Goal: Information Seeking & Learning: Check status

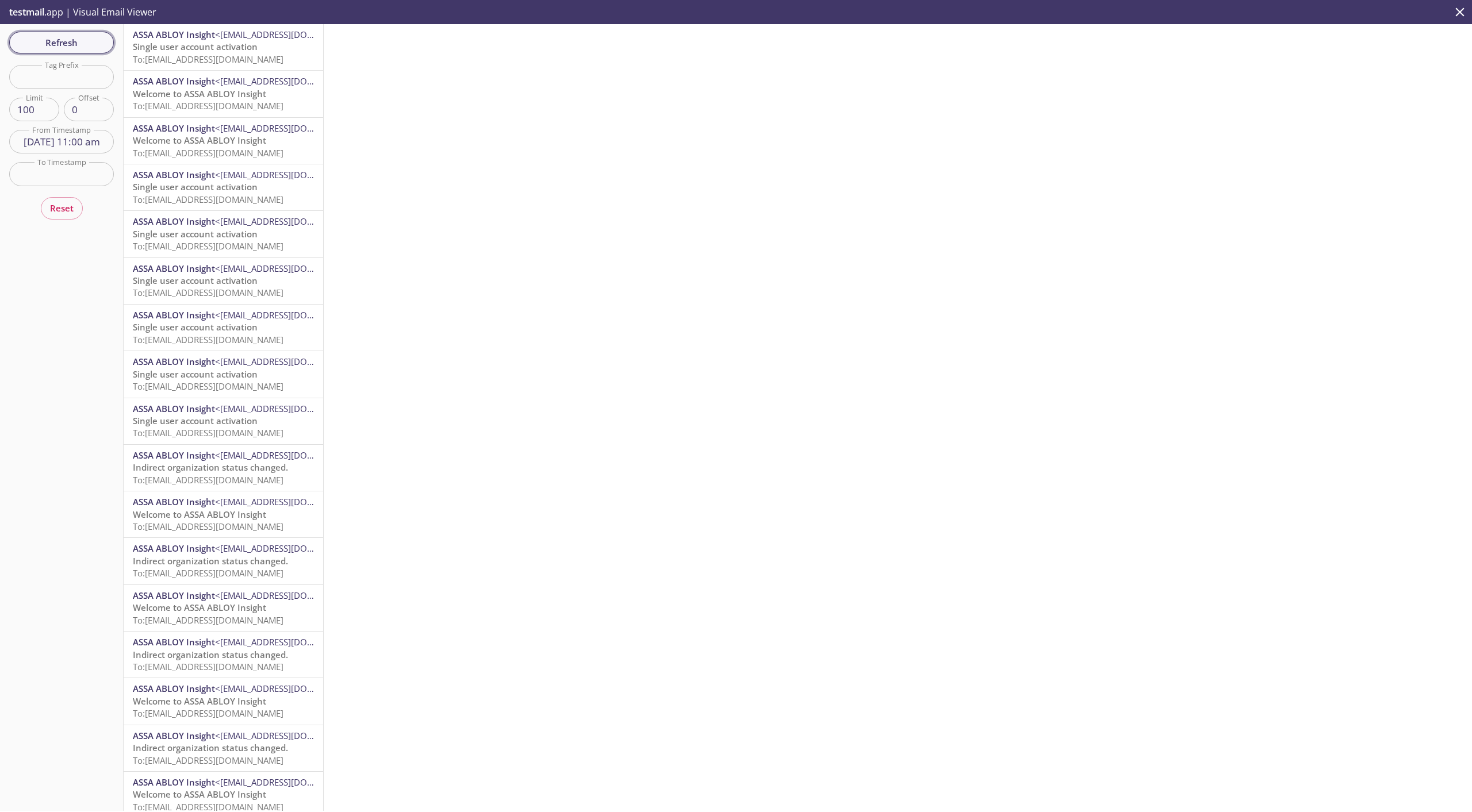
scroll to position [117, 0]
click at [71, 48] on span "Refresh" at bounding box center [61, 42] width 86 height 15
click at [154, 51] on span "Indirect organization status changed." at bounding box center [210, 46] width 155 height 12
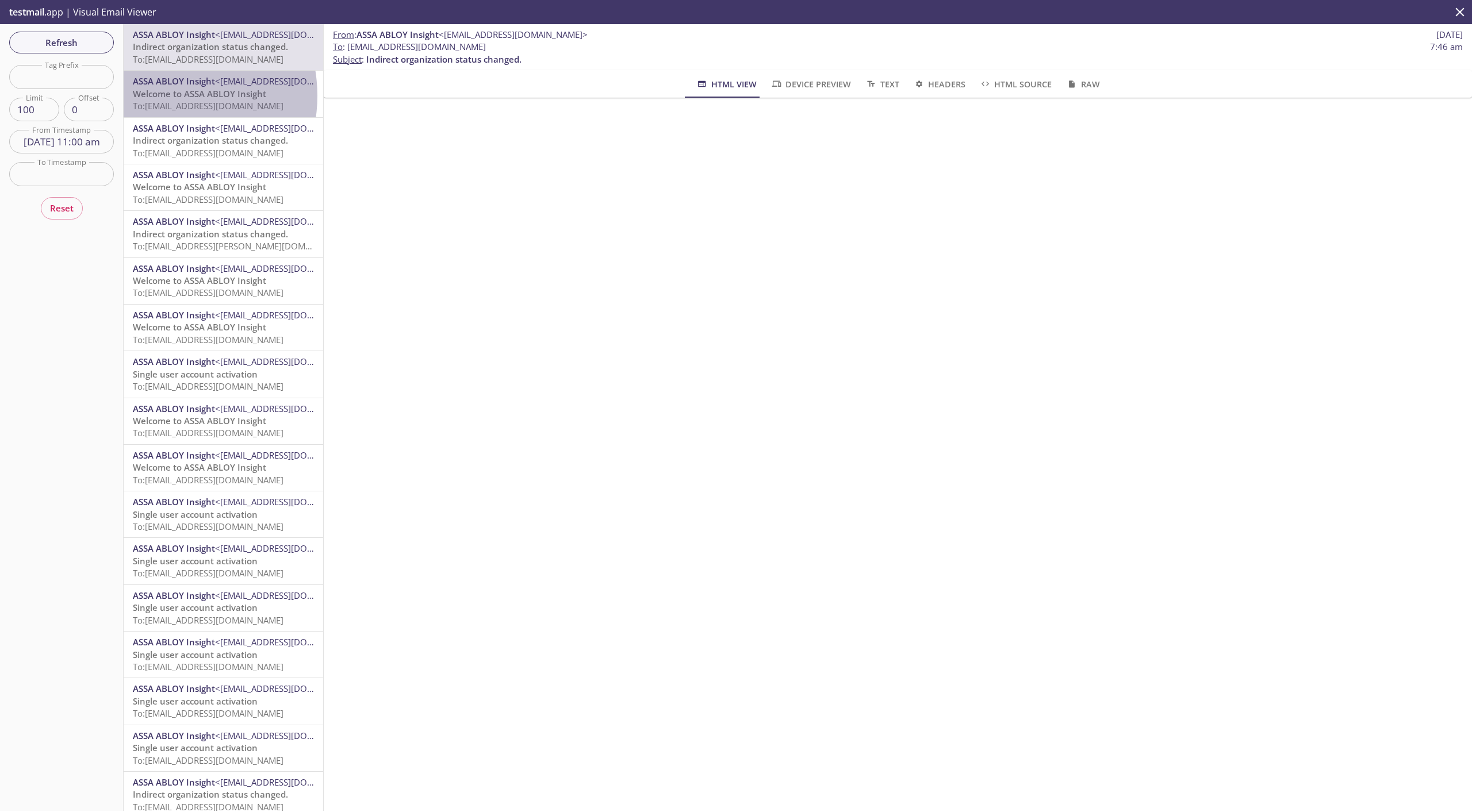
click at [161, 95] on span "Welcome to ASSA ABLOY Insight" at bounding box center [199, 94] width 133 height 12
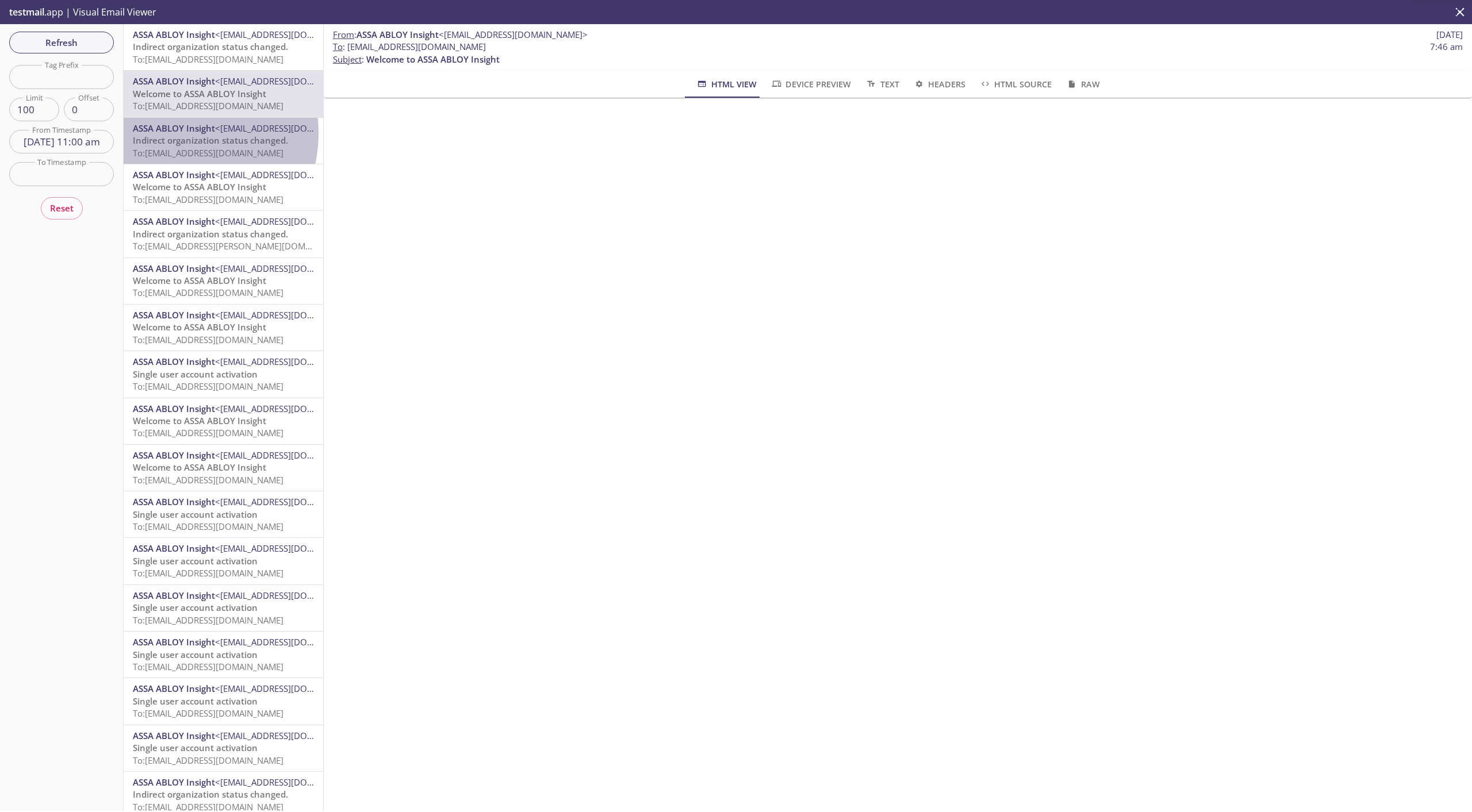
click at [168, 133] on span "ASSA ABLOY Insight" at bounding box center [174, 128] width 82 height 12
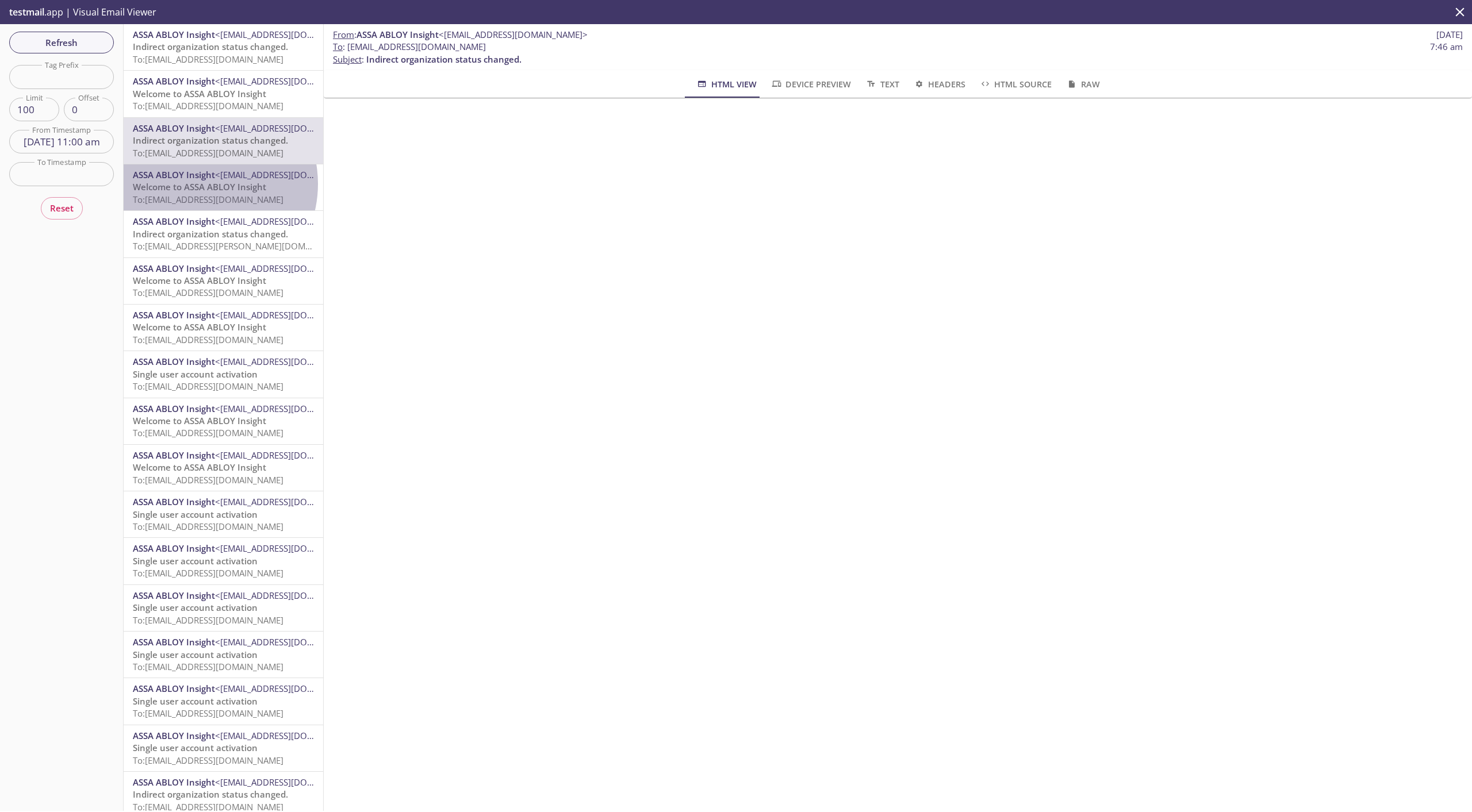
click at [198, 184] on span "Welcome to ASSA ABLOY Insight" at bounding box center [199, 187] width 133 height 12
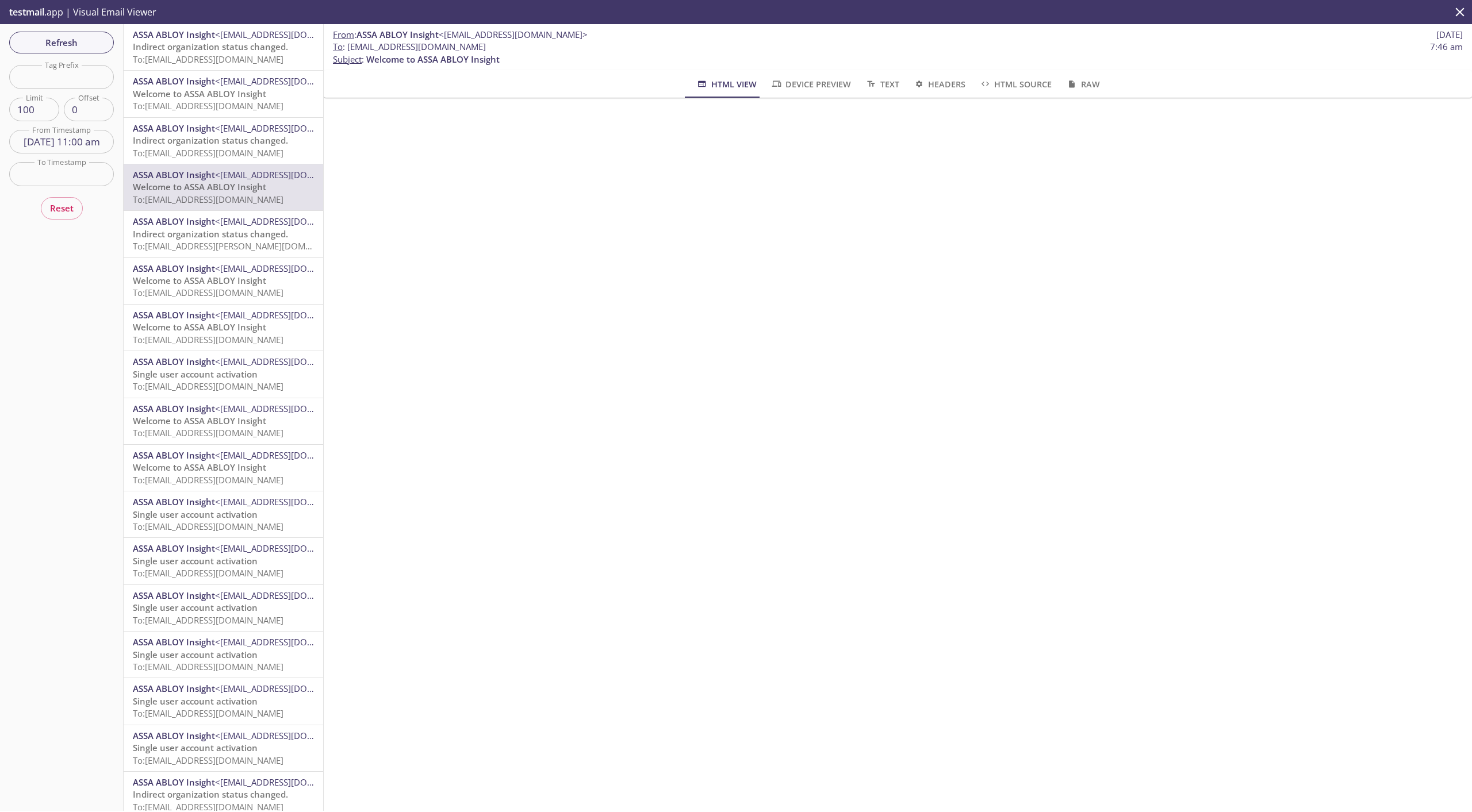
click at [216, 238] on span "Indirect organization status changed." at bounding box center [210, 234] width 155 height 12
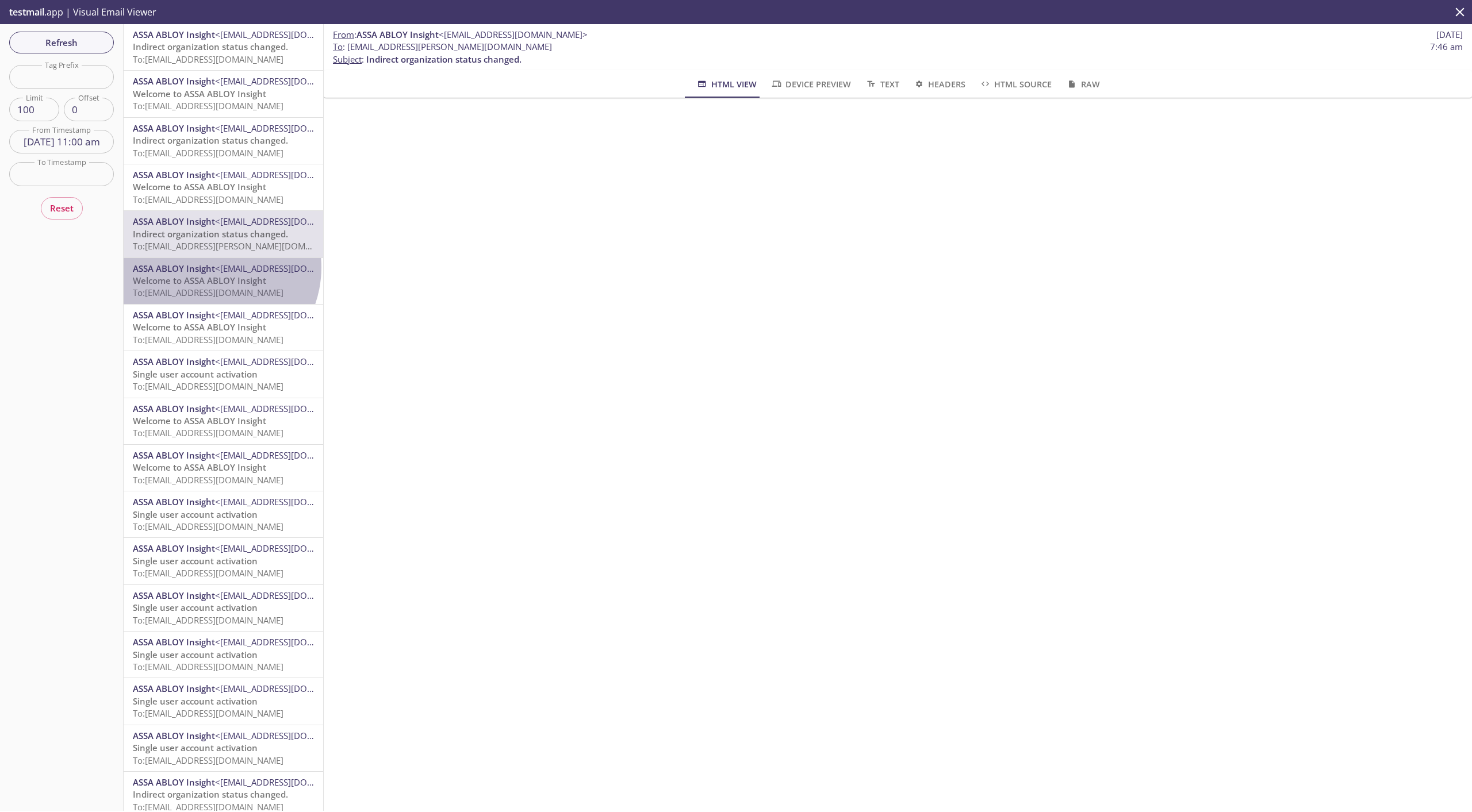
click at [208, 267] on span "ASSA ABLOY Insight" at bounding box center [174, 269] width 82 height 12
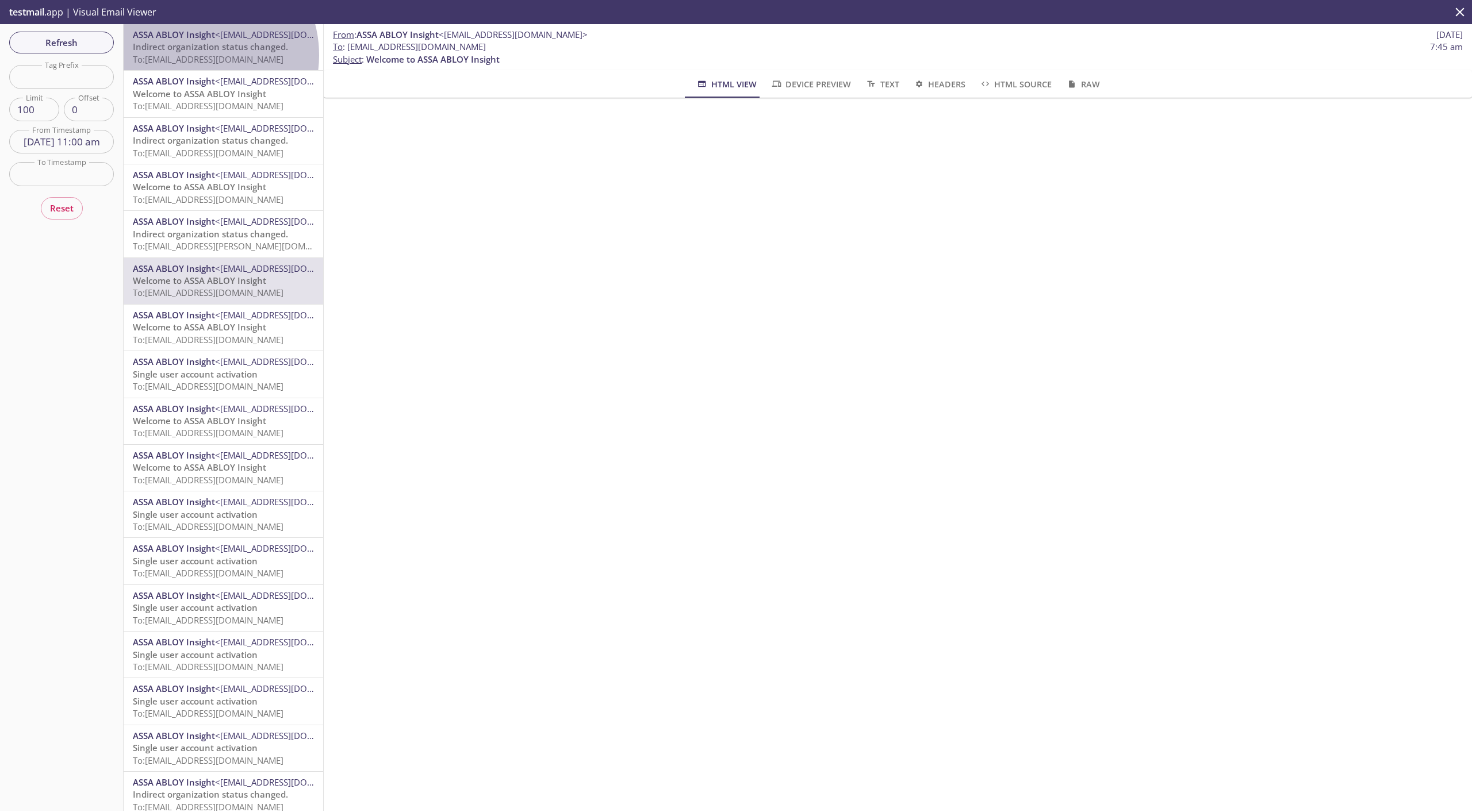
click at [195, 55] on span "To: [EMAIL_ADDRESS][DOMAIN_NAME]" at bounding box center [208, 59] width 150 height 12
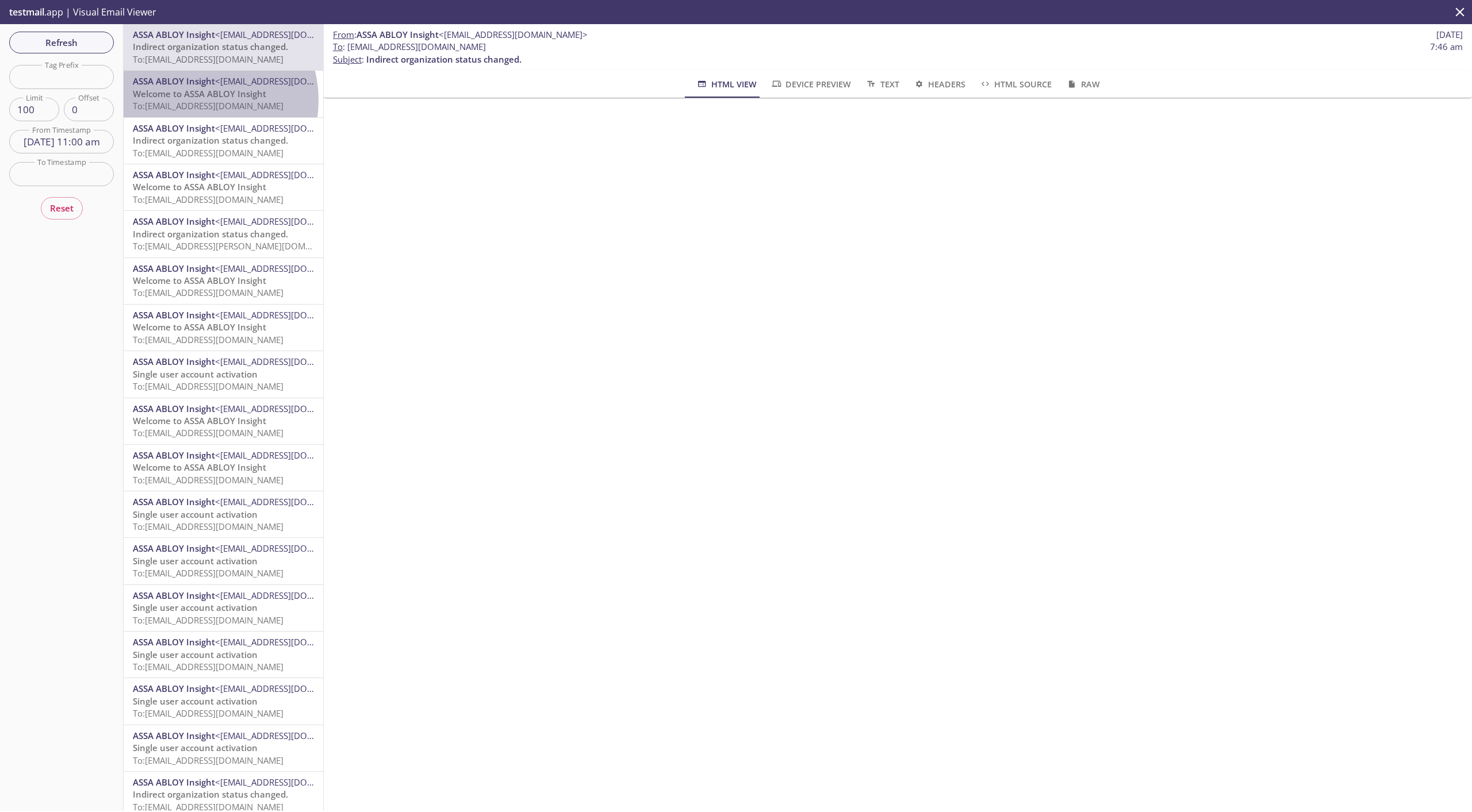
click at [196, 100] on span "To: [EMAIL_ADDRESS][DOMAIN_NAME]" at bounding box center [208, 106] width 150 height 12
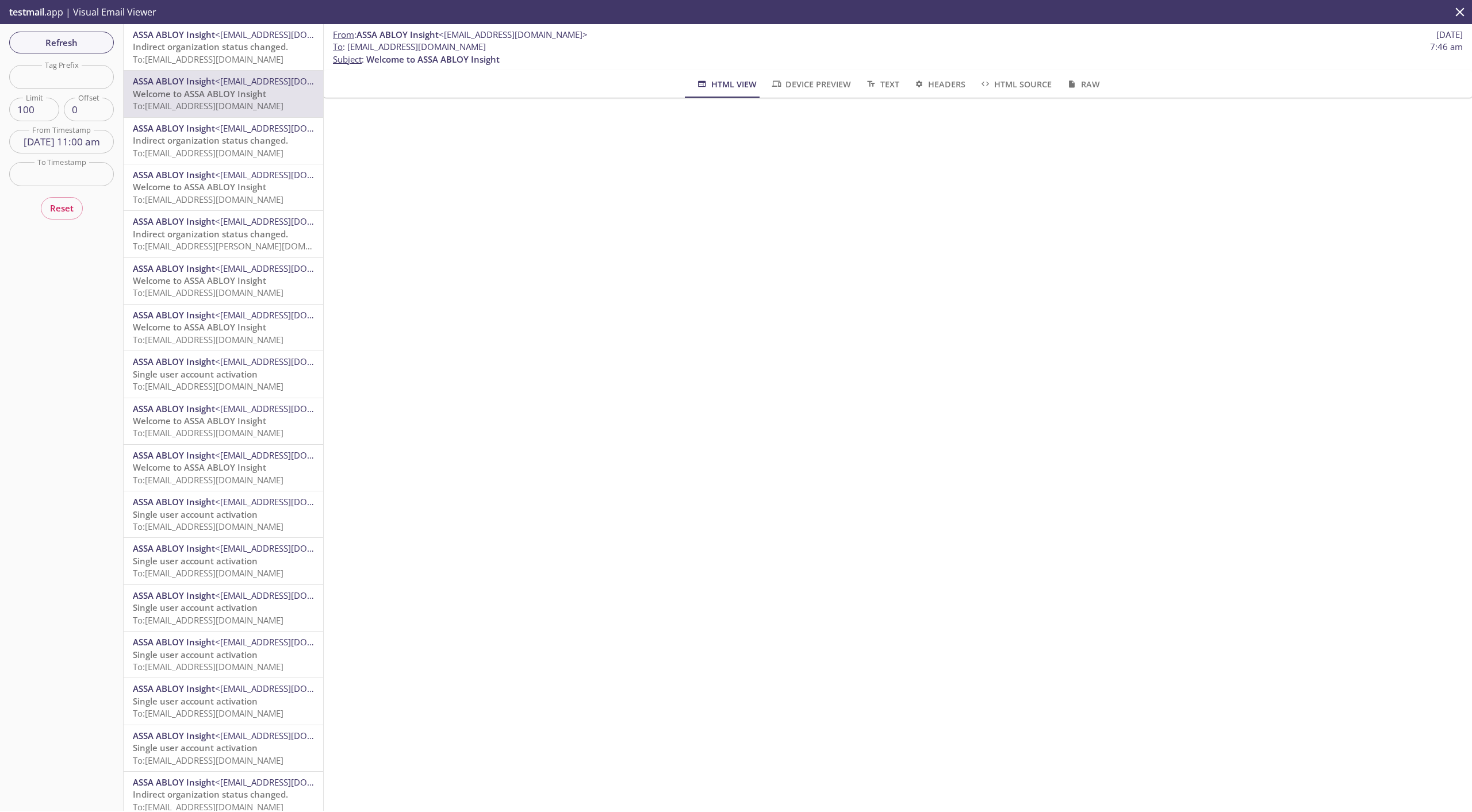
click at [221, 150] on span "To: [EMAIL_ADDRESS][DOMAIN_NAME]" at bounding box center [208, 153] width 150 height 12
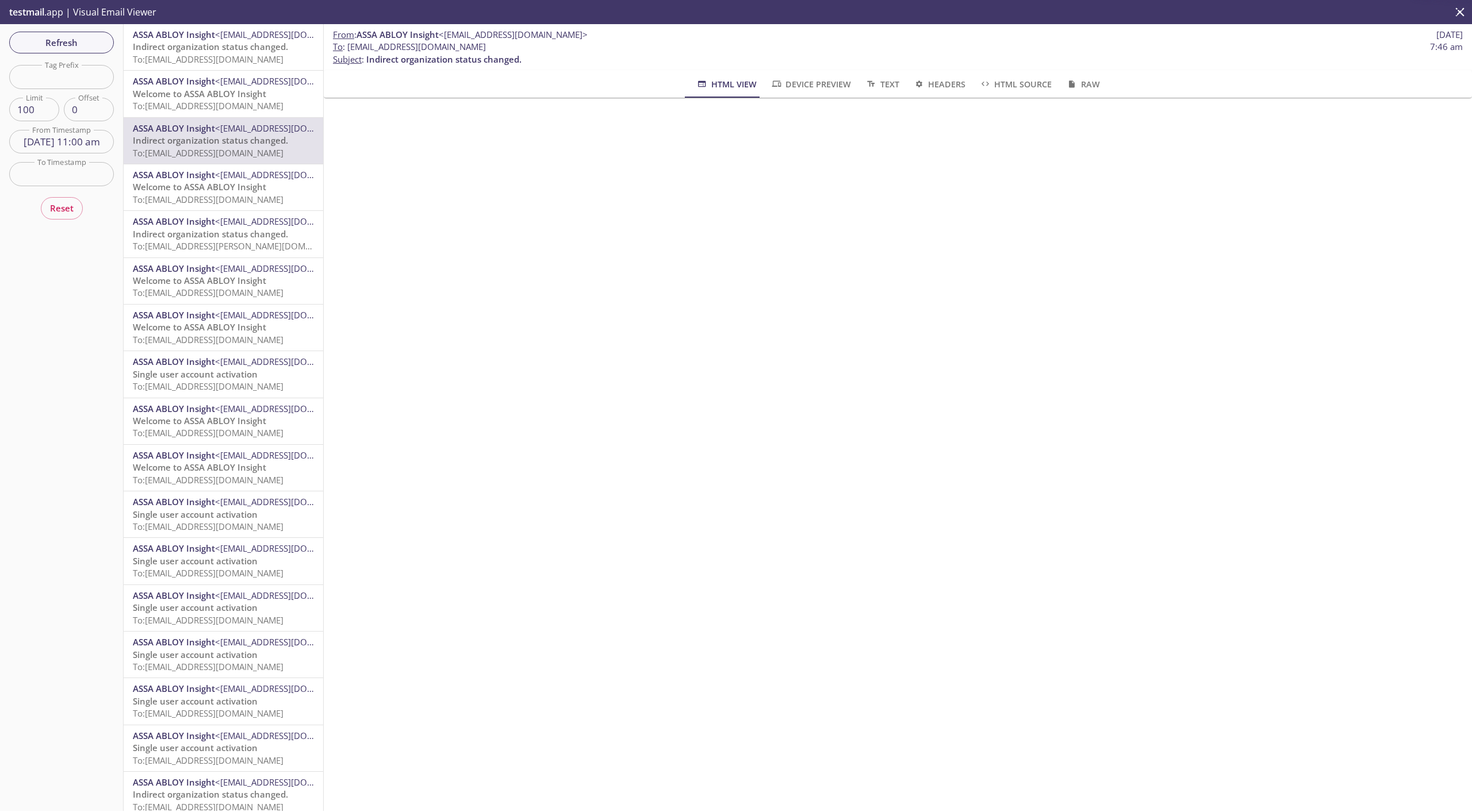
click at [219, 71] on hr "emails" at bounding box center [223, 70] width 199 height 1
click at [223, 60] on span "To: [EMAIL_ADDRESS][DOMAIN_NAME]" at bounding box center [208, 59] width 150 height 12
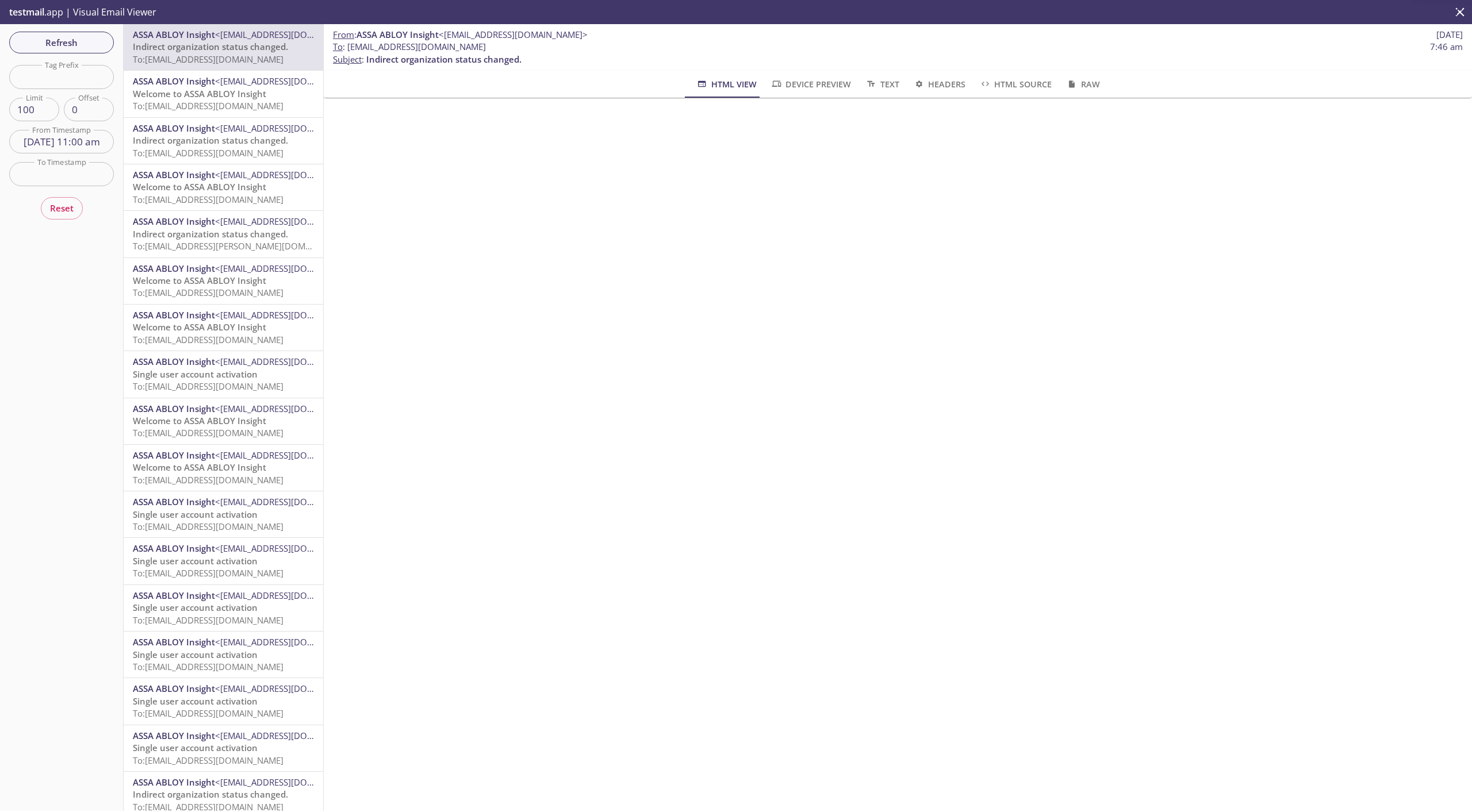
click at [203, 146] on span "Indirect organization status changed." at bounding box center [210, 140] width 155 height 12
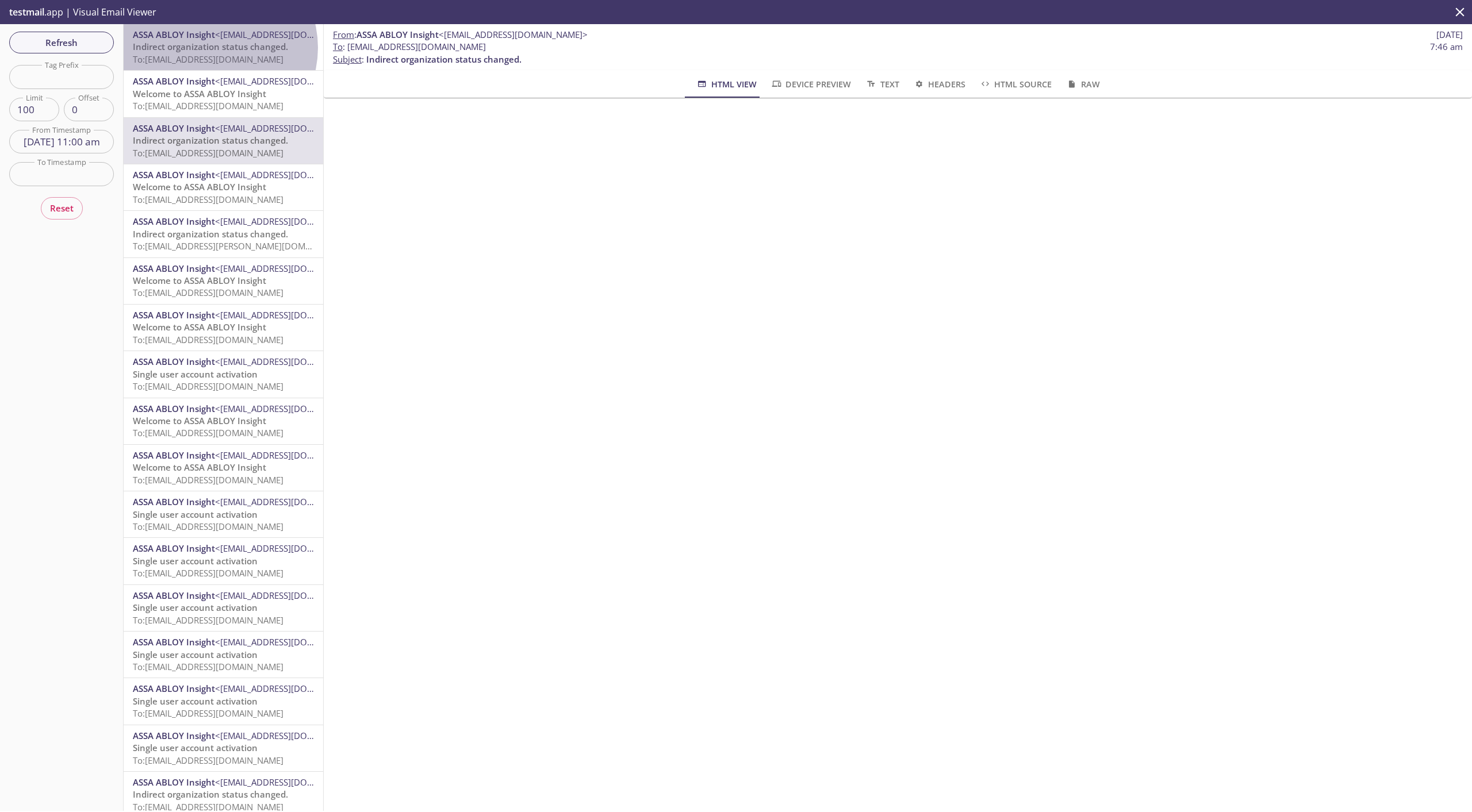
click at [213, 48] on span "Indirect organization status changed." at bounding box center [210, 46] width 155 height 12
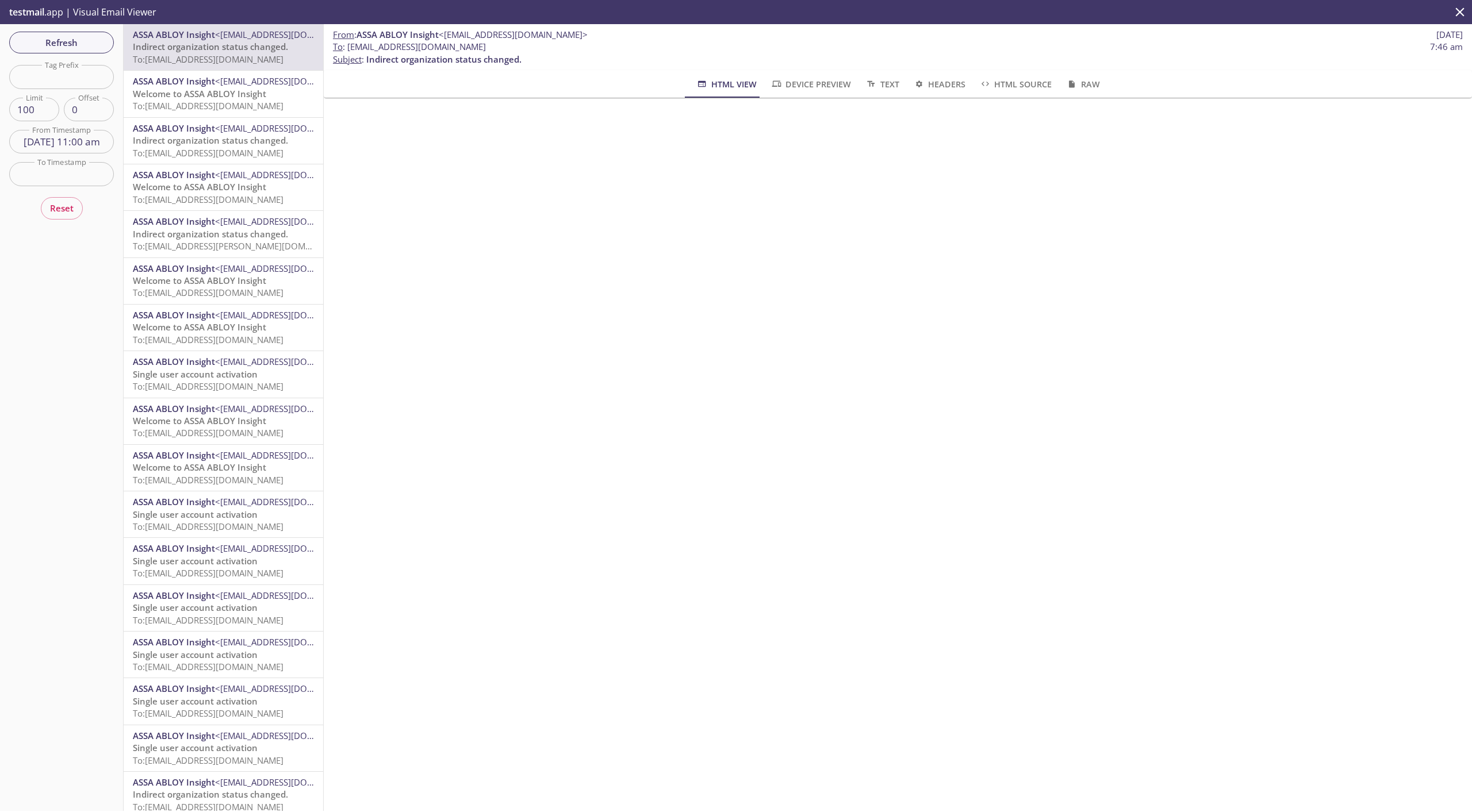
click at [188, 130] on span "ASSA ABLOY Insight" at bounding box center [174, 128] width 82 height 12
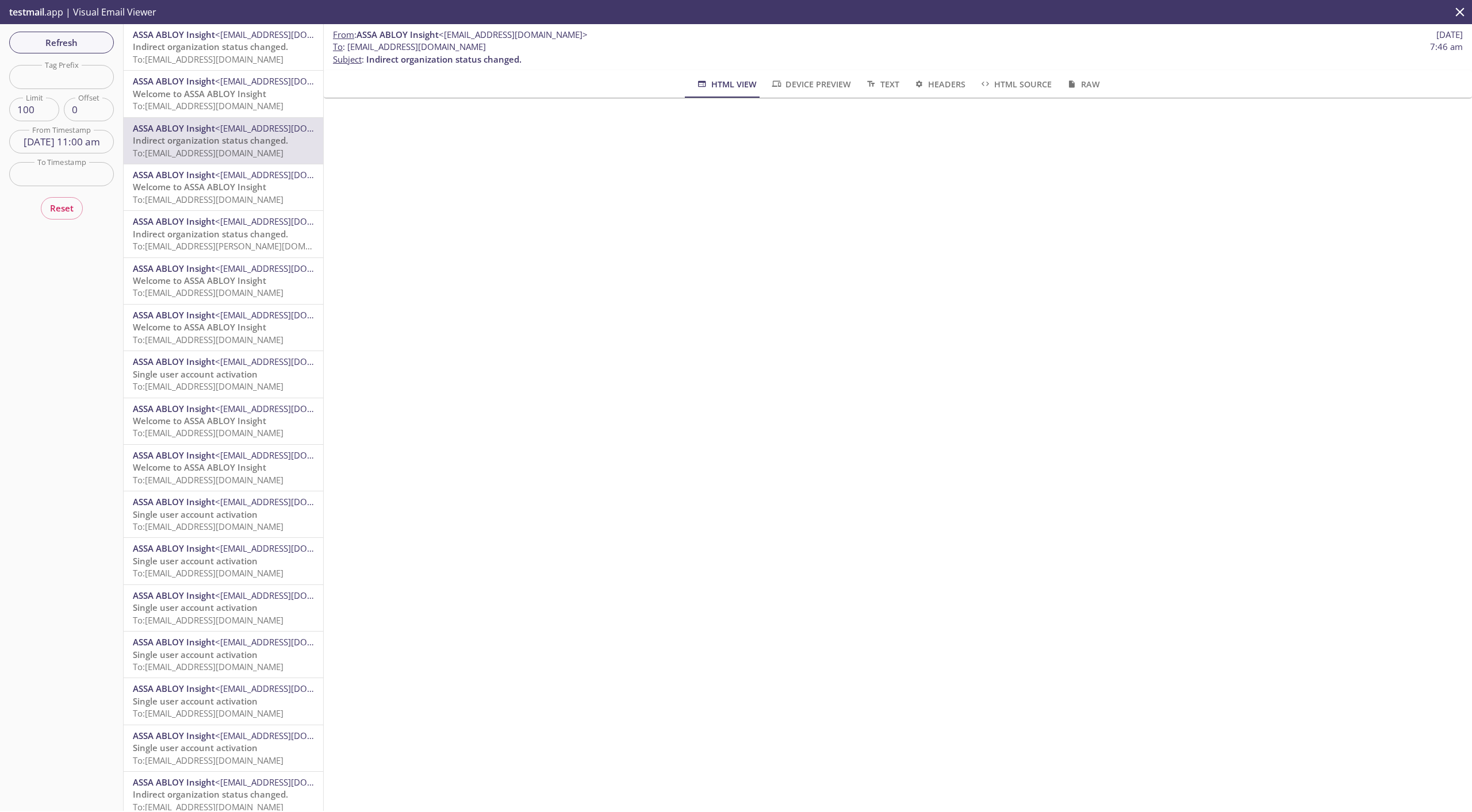
click at [170, 54] on span "To: [EMAIL_ADDRESS][DOMAIN_NAME]" at bounding box center [208, 59] width 150 height 12
